Goal: Find specific page/section: Find specific page/section

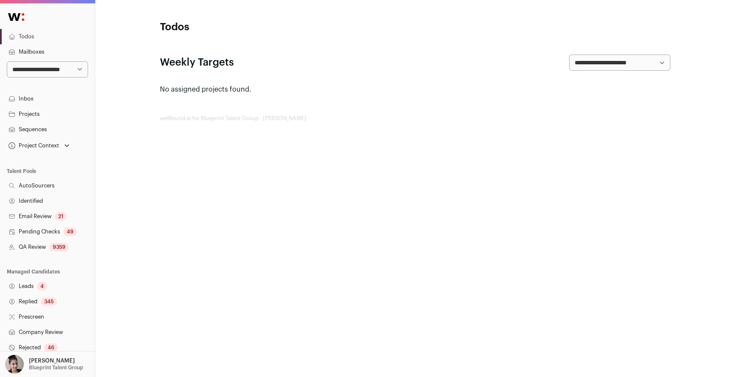
click at [65, 73] on select "**********" at bounding box center [47, 69] width 81 height 16
select select "*****"
click at [7, 61] on select "**********" at bounding box center [47, 69] width 81 height 16
click at [31, 113] on link "Projects" at bounding box center [47, 113] width 95 height 15
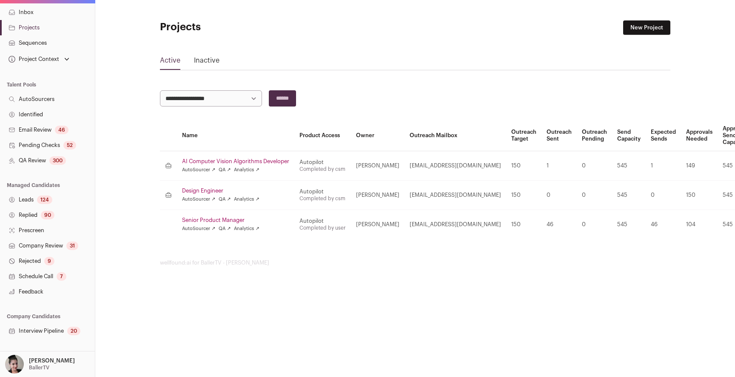
scroll to position [113, 0]
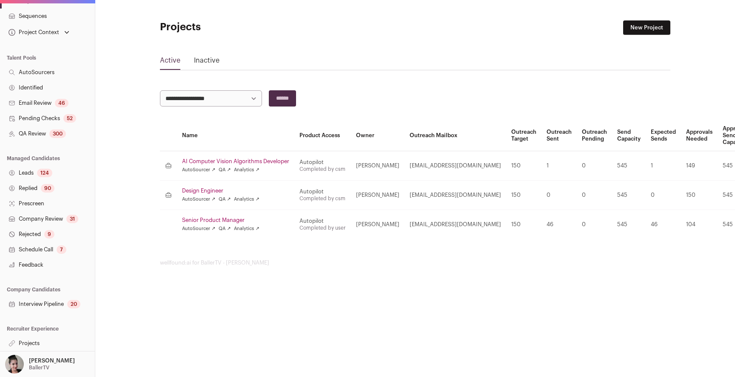
click at [34, 302] on link "Interview Pipeline 20" at bounding box center [47, 303] width 95 height 15
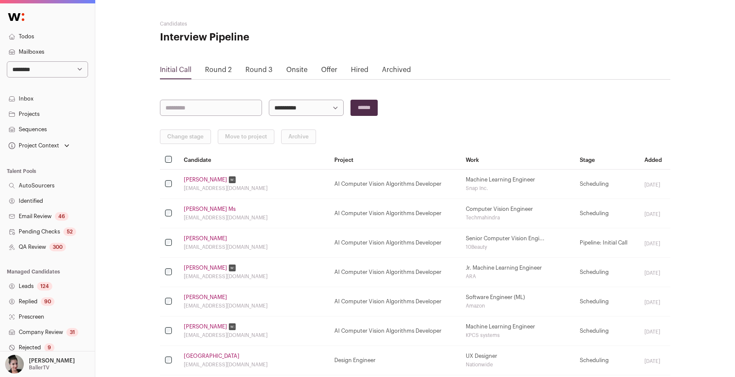
click at [303, 69] on link "Onsite" at bounding box center [296, 69] width 21 height 7
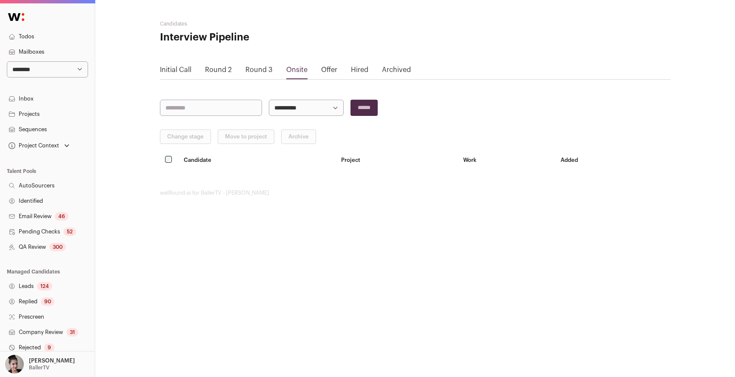
click at [322, 69] on link "Offer" at bounding box center [329, 69] width 16 height 7
click at [261, 71] on link "Round 3" at bounding box center [259, 69] width 27 height 7
click at [263, 68] on link "Round 3" at bounding box center [259, 69] width 27 height 7
click at [220, 67] on link "Round 2" at bounding box center [218, 69] width 27 height 7
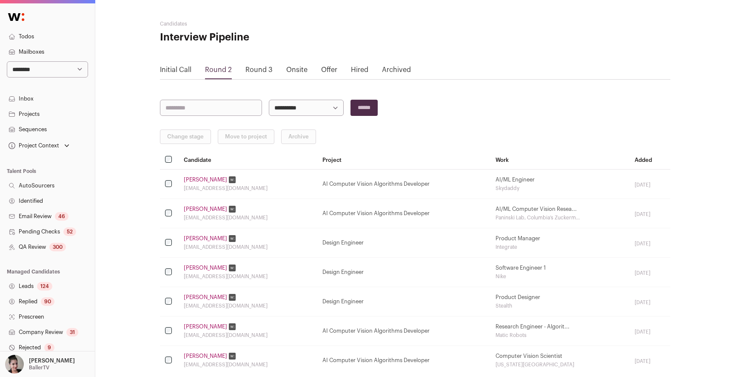
drag, startPoint x: 210, startPoint y: 68, endPoint x: 181, endPoint y: 69, distance: 28.9
click at [181, 69] on link "Initial Call" at bounding box center [175, 69] width 31 height 7
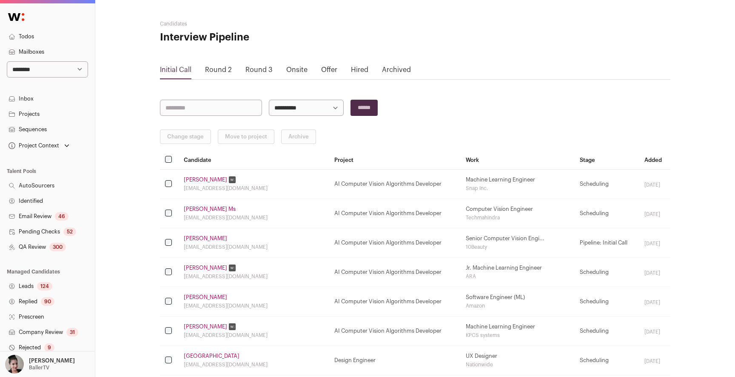
click at [212, 69] on link "Round 2" at bounding box center [218, 69] width 27 height 7
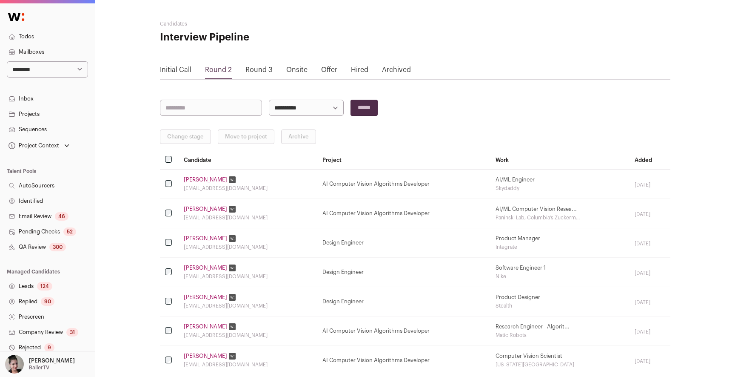
click at [256, 69] on link "Round 3" at bounding box center [259, 69] width 27 height 7
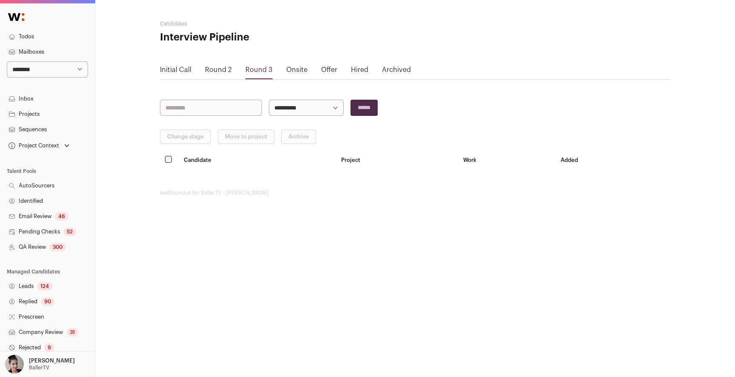
click at [220, 72] on link "Round 2" at bounding box center [218, 69] width 27 height 7
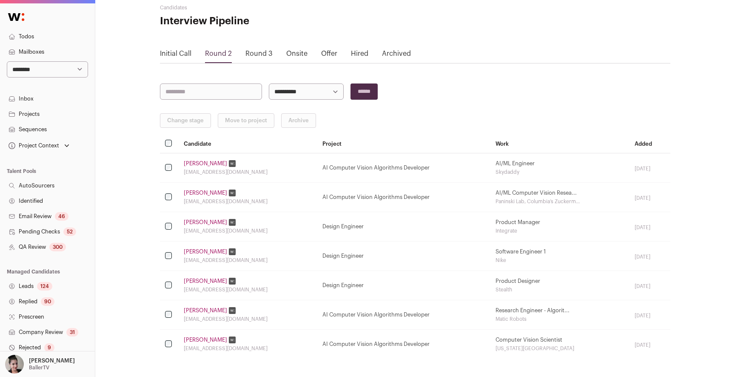
scroll to position [46, 0]
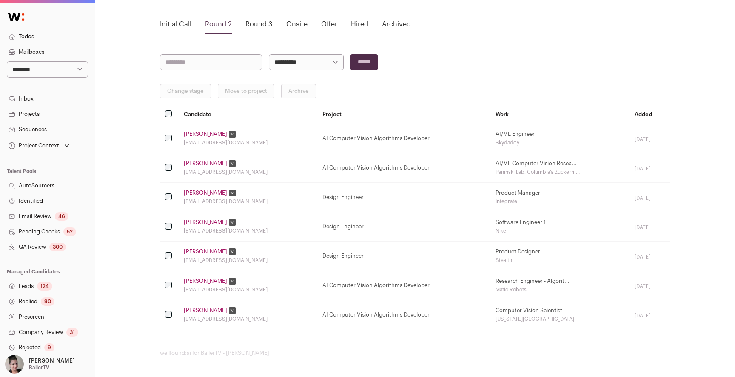
click at [256, 24] on link "Round 3" at bounding box center [259, 24] width 27 height 7
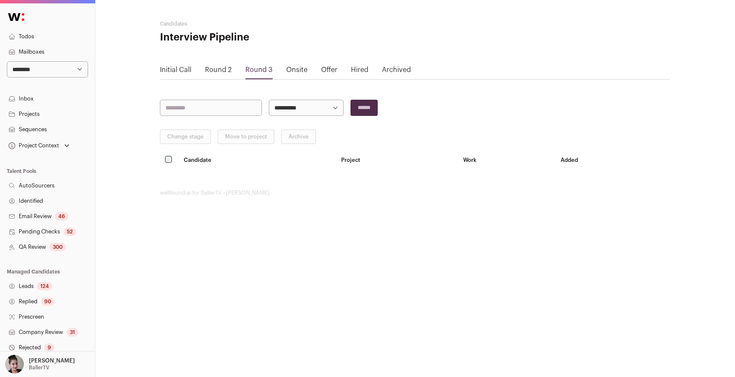
click at [300, 70] on link "Onsite" at bounding box center [296, 69] width 21 height 7
click at [332, 72] on link "Offer" at bounding box center [329, 69] width 16 height 7
click at [361, 70] on link "Hired" at bounding box center [359, 69] width 17 height 7
click at [173, 69] on link "Initial Call" at bounding box center [175, 69] width 31 height 7
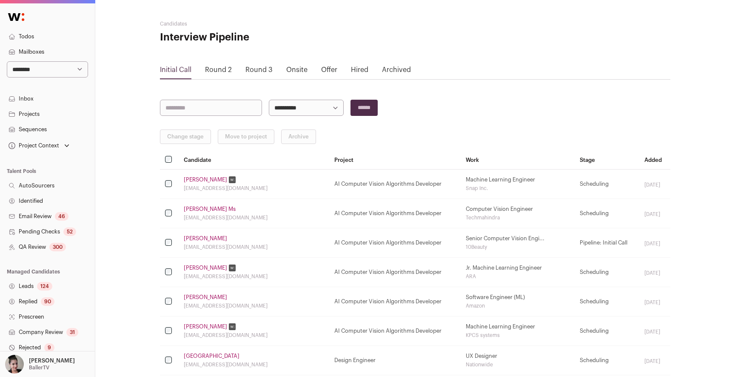
click at [216, 66] on link "Round 2" at bounding box center [218, 69] width 27 height 7
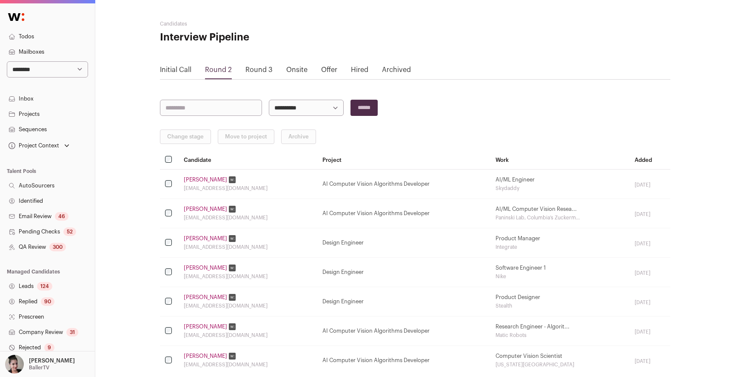
scroll to position [46, 0]
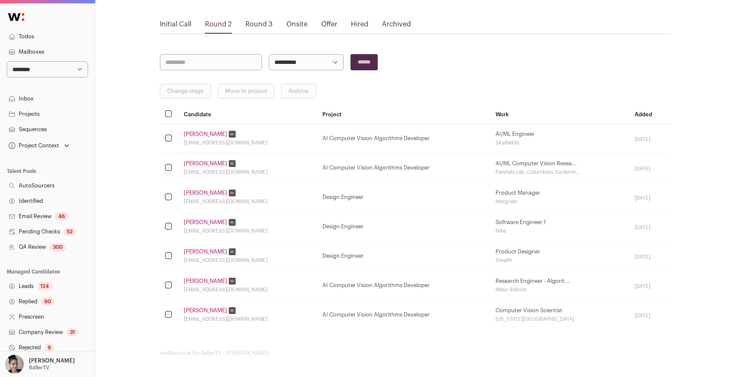
click at [259, 21] on link "Round 3" at bounding box center [259, 24] width 27 height 7
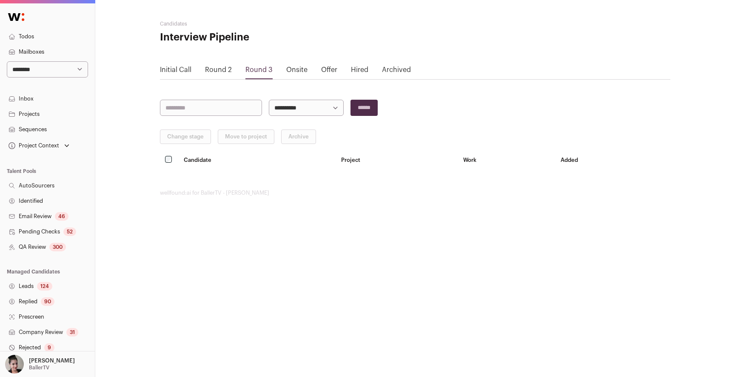
click at [222, 66] on link "Round 2" at bounding box center [218, 69] width 27 height 7
